Goal: Obtain resource: Obtain resource

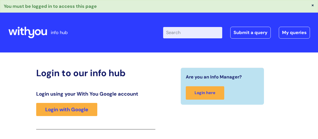
scroll to position [89, 0]
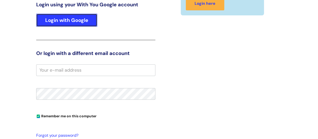
click at [61, 16] on link "Login with Google" at bounding box center [66, 20] width 61 height 13
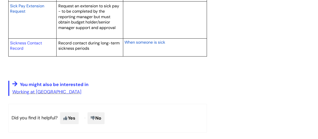
scroll to position [956, 0]
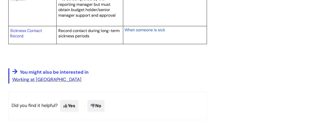
click at [39, 76] on link "Working at [GEOGRAPHIC_DATA]" at bounding box center [46, 79] width 69 height 6
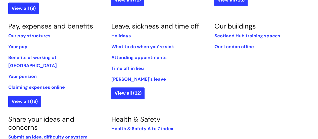
scroll to position [302, 0]
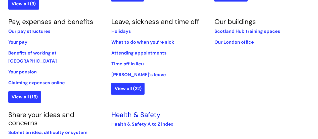
click at [129, 110] on link "Health & Safety" at bounding box center [135, 114] width 49 height 9
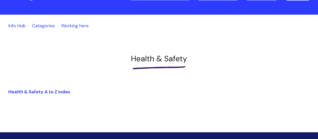
scroll to position [67, 0]
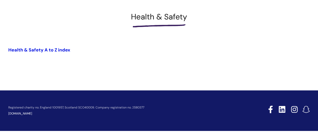
click at [26, 48] on link "Health & Safety A to Z index" at bounding box center [39, 50] width 62 height 6
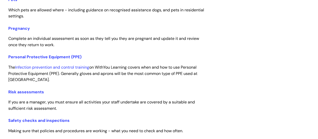
scroll to position [905, 0]
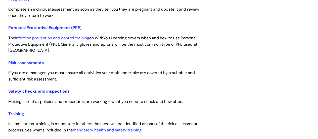
click at [30, 90] on link "Safety checks and inspections" at bounding box center [38, 90] width 61 height 5
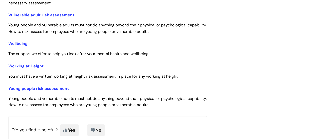
scroll to position [1107, 0]
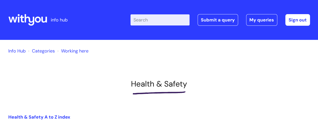
click at [149, 19] on input "Enter your search term here..." at bounding box center [160, 19] width 59 height 11
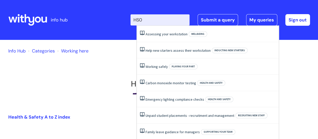
type input "HS04"
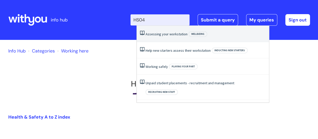
click at [153, 32] on link "Assessing your workstation" at bounding box center [167, 34] width 42 height 5
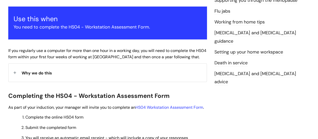
scroll to position [101, 0]
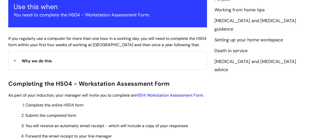
click at [152, 95] on link "HS04 Workstation Assessment Form" at bounding box center [170, 94] width 68 height 5
